Goal: Information Seeking & Learning: Learn about a topic

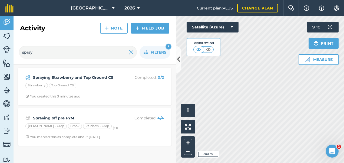
scroll to position [122, 0]
click at [135, 11] on button "2026" at bounding box center [132, 8] width 20 height 16
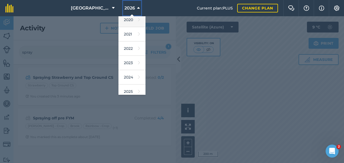
scroll to position [48, 0]
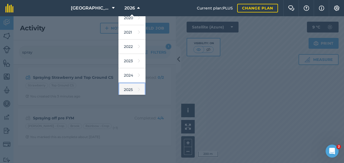
click at [127, 88] on link "2025" at bounding box center [131, 90] width 27 height 14
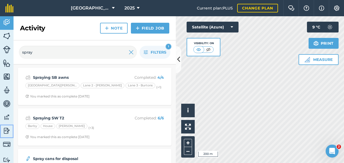
click at [4, 130] on img at bounding box center [7, 131] width 8 height 8
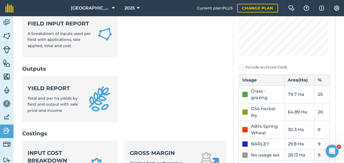
scroll to position [104, 0]
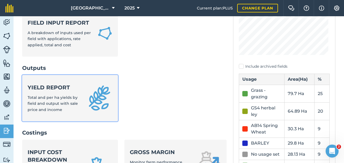
click at [55, 97] on span "Total and per ha yields by field and output with sale price and income" at bounding box center [53, 103] width 50 height 17
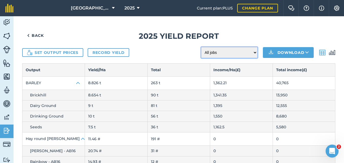
click at [227, 52] on select "All jobs Incomplete jobs Complete jobs" at bounding box center [229, 52] width 56 height 11
select select "done"
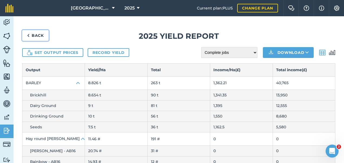
click at [34, 32] on link "Back" at bounding box center [35, 35] width 27 height 11
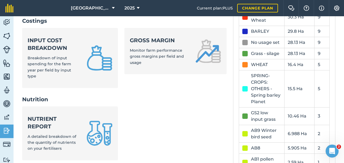
scroll to position [217, 0]
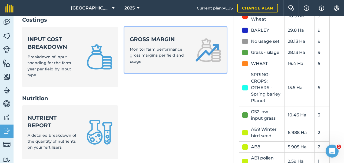
click at [163, 48] on span "Monitor farm performance gross margins per field and usage" at bounding box center [157, 55] width 54 height 17
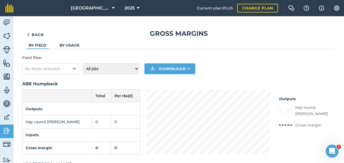
click at [63, 43] on link "By usage" at bounding box center [70, 45] width 20 height 5
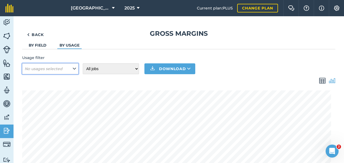
click at [61, 69] on em "No usages selected" at bounding box center [44, 68] width 38 height 5
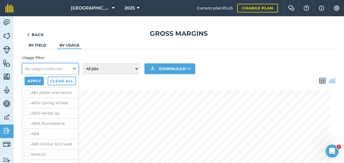
click at [61, 69] on em "No usages selected" at bounding box center [44, 68] width 38 height 5
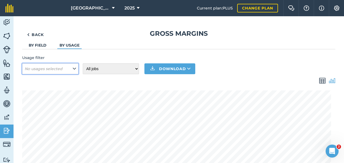
click at [60, 69] on em "No usages selected" at bounding box center [44, 68] width 38 height 5
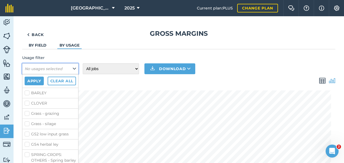
scroll to position [62, 0]
click at [27, 96] on label "BARLEY" at bounding box center [50, 93] width 51 height 6
click at [27, 93] on input "BARLEY" at bounding box center [27, 92] width 4 height 4
checkbox input "true"
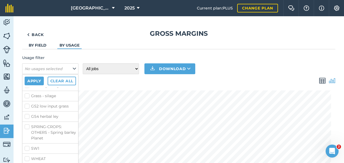
click at [25, 125] on label "SPRING-CROPS: OTHERS - Spring barley Planet" at bounding box center [50, 132] width 51 height 17
click at [25, 125] on input "SPRING-CROPS: OTHERS - Spring barley Planet" at bounding box center [27, 126] width 4 height 4
checkbox input "true"
click at [45, 149] on label "SW1" at bounding box center [50, 149] width 51 height 6
click at [28, 149] on input "SW1" at bounding box center [27, 148] width 4 height 4
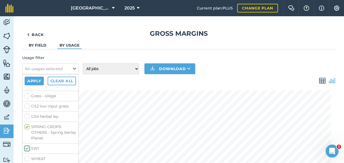
checkbox input "true"
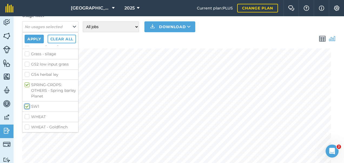
scroll to position [42, 0]
click at [28, 114] on label "WHEAT" at bounding box center [50, 117] width 51 height 6
click at [28, 114] on input "WHEAT" at bounding box center [27, 116] width 4 height 4
checkbox input "true"
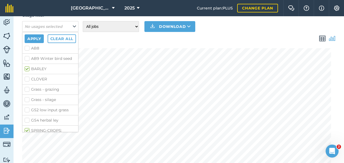
scroll to position [0, 0]
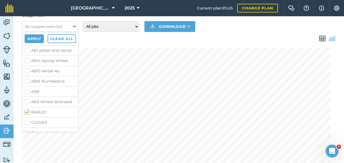
click at [27, 64] on label "AB14 Spring Wheat" at bounding box center [50, 61] width 51 height 6
click at [27, 61] on input "AB14 Spring Wheat" at bounding box center [27, 60] width 4 height 4
checkbox input "true"
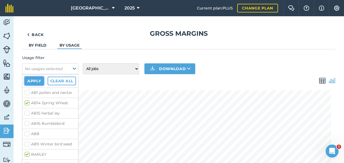
click at [30, 83] on button "Apply" at bounding box center [34, 81] width 19 height 9
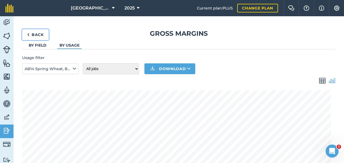
click at [34, 35] on link "Back" at bounding box center [35, 34] width 27 height 11
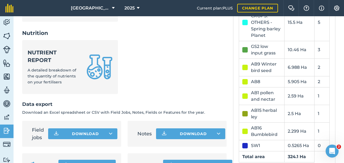
scroll to position [305, 0]
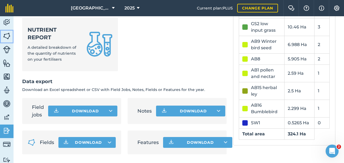
click at [8, 35] on img at bounding box center [7, 36] width 8 height 8
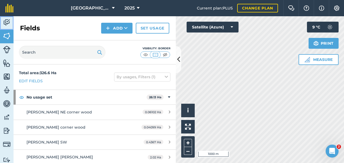
click at [7, 22] on img at bounding box center [7, 22] width 8 height 8
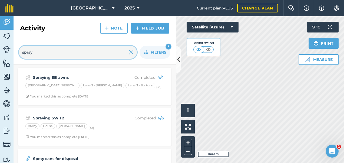
drag, startPoint x: 52, startPoint y: 48, endPoint x: 16, endPoint y: 55, distance: 37.1
click at [16, 55] on div "spray Filters 1" at bounding box center [95, 52] width 162 height 24
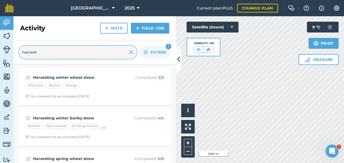
type input "harvest"
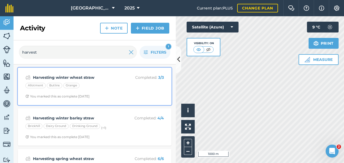
click at [106, 89] on div "Allotment Butlins Grange" at bounding box center [94, 86] width 139 height 7
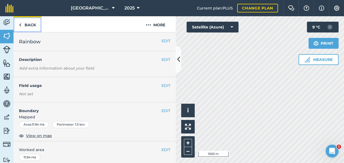
click at [27, 22] on link "Back" at bounding box center [28, 24] width 28 height 16
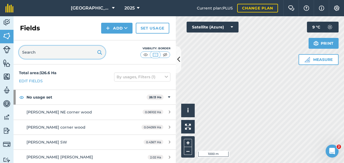
click at [45, 53] on input "text" at bounding box center [62, 52] width 87 height 13
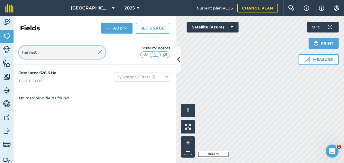
type input "harvest"
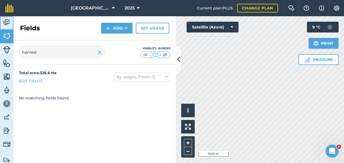
click at [5, 22] on img at bounding box center [7, 22] width 8 height 8
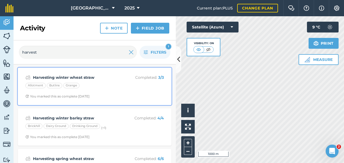
click at [102, 78] on strong "Harvesting winter wheat straw" at bounding box center [76, 77] width 86 height 6
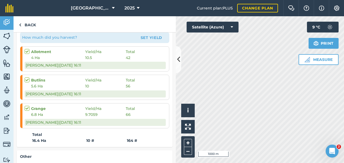
scroll to position [102, 0]
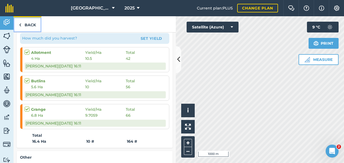
click at [29, 23] on link "Back" at bounding box center [28, 24] width 28 height 16
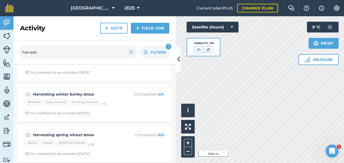
scroll to position [24, 0]
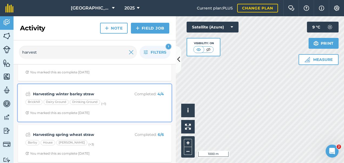
click at [123, 101] on div "Brickhill Dairy Ground Drinking Ground (+ 1 )" at bounding box center [94, 102] width 139 height 7
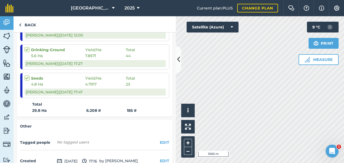
scroll to position [160, 0]
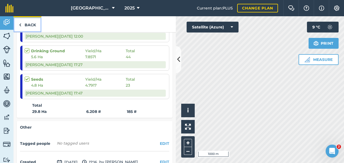
click at [32, 24] on link "Back" at bounding box center [28, 24] width 28 height 16
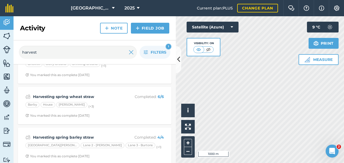
scroll to position [65, 0]
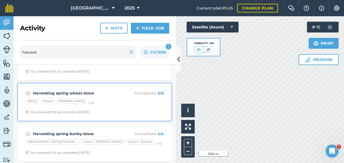
click at [111, 100] on div "[PERSON_NAME] (+ 3 )" at bounding box center [94, 101] width 139 height 7
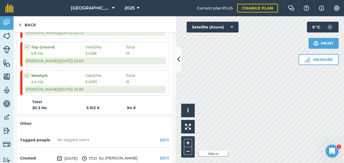
scroll to position [221, 0]
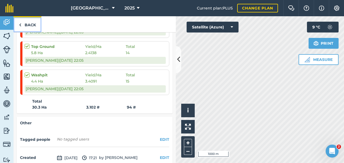
click at [24, 24] on link "Back" at bounding box center [28, 24] width 28 height 16
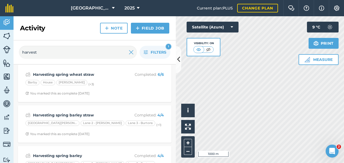
scroll to position [88, 0]
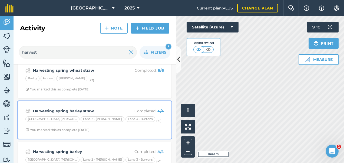
click at [111, 108] on strong "Harvesting spring barley straw" at bounding box center [76, 111] width 86 height 6
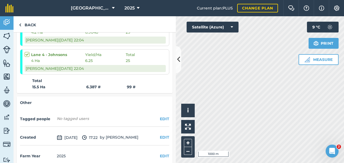
scroll to position [185, 0]
